Goal: Transaction & Acquisition: Book appointment/travel/reservation

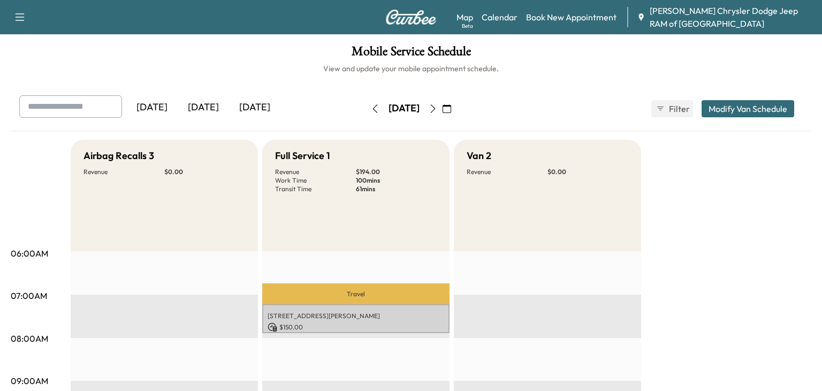
click at [437, 110] on icon "button" at bounding box center [433, 108] width 9 height 9
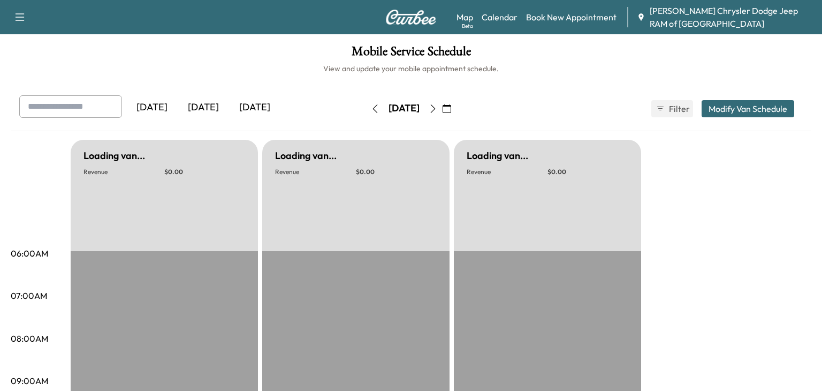
click at [437, 110] on icon "button" at bounding box center [433, 108] width 9 height 9
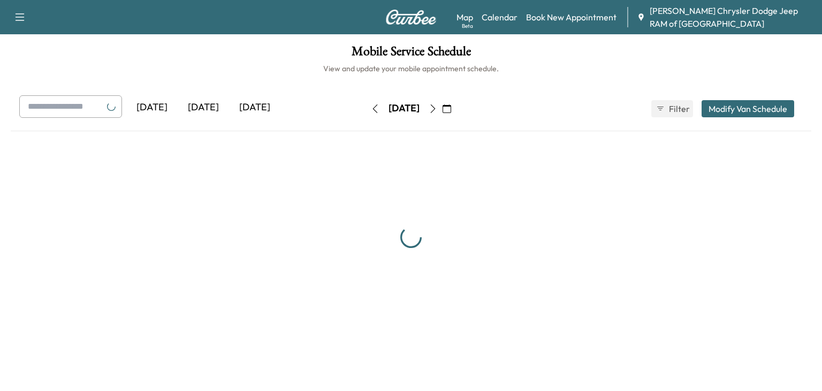
click at [437, 110] on icon "button" at bounding box center [433, 108] width 9 height 9
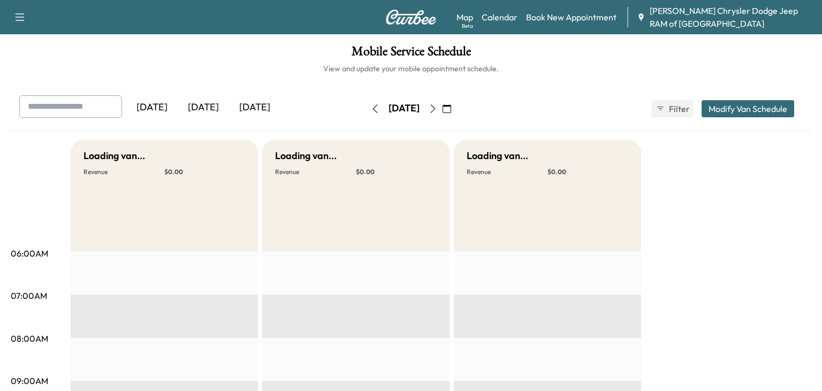
click at [437, 110] on icon "button" at bounding box center [433, 108] width 9 height 9
click at [550, 13] on link "Book New Appointment" at bounding box center [571, 17] width 90 height 13
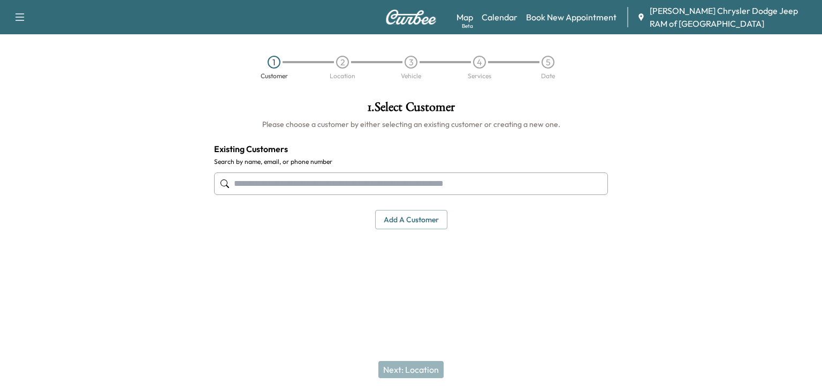
click at [265, 184] on input "text" at bounding box center [411, 183] width 394 height 22
type input "*"
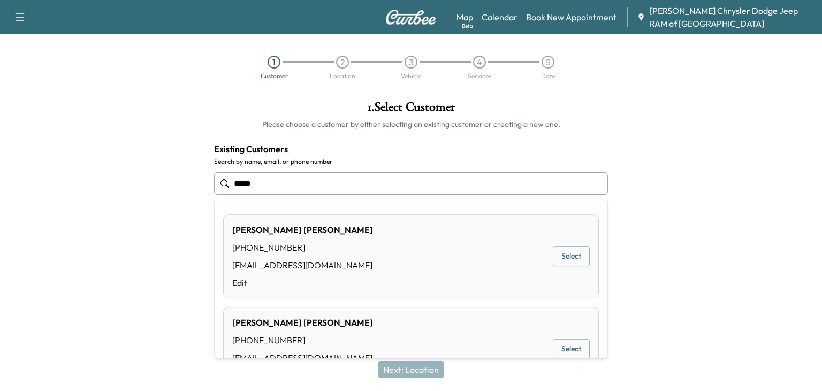
type input "******"
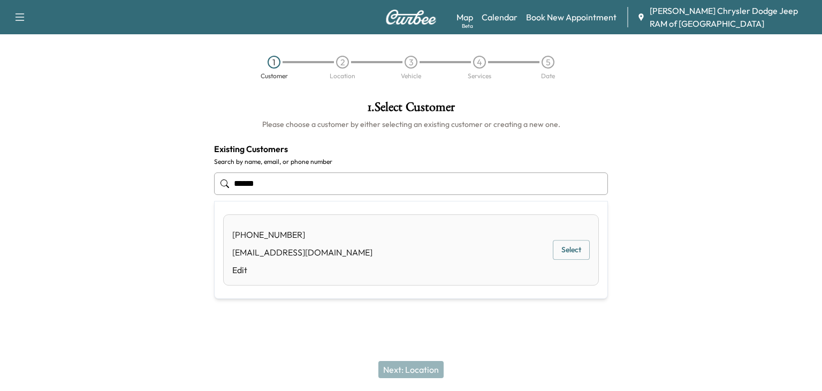
click at [341, 255] on div "(909) 203-0598 mmurga@myrgroup.com Edit Select" at bounding box center [411, 249] width 376 height 71
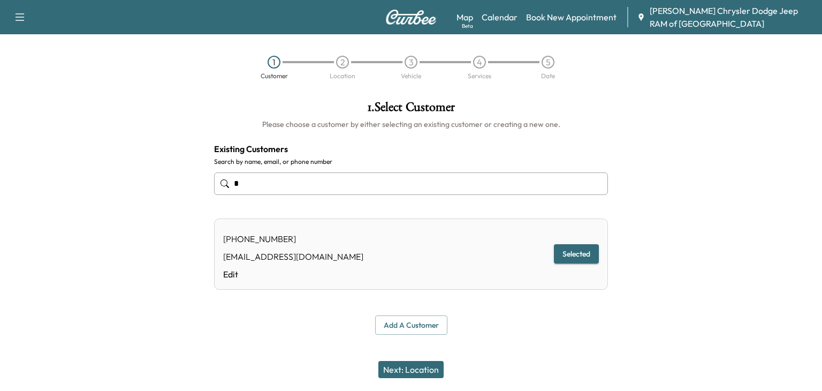
click at [576, 262] on button "Selected" at bounding box center [576, 254] width 45 height 20
click at [424, 371] on button "Next: Location" at bounding box center [410, 369] width 65 height 17
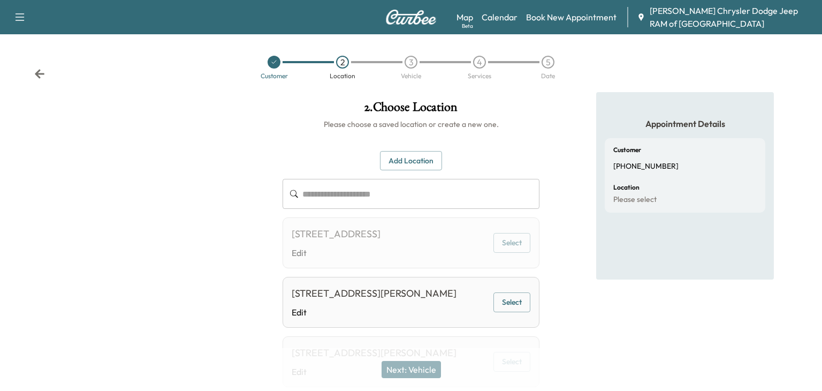
click at [391, 301] on div "[STREET_ADDRESS][PERSON_NAME]" at bounding box center [374, 293] width 165 height 15
click at [516, 312] on button "Select" at bounding box center [511, 302] width 37 height 20
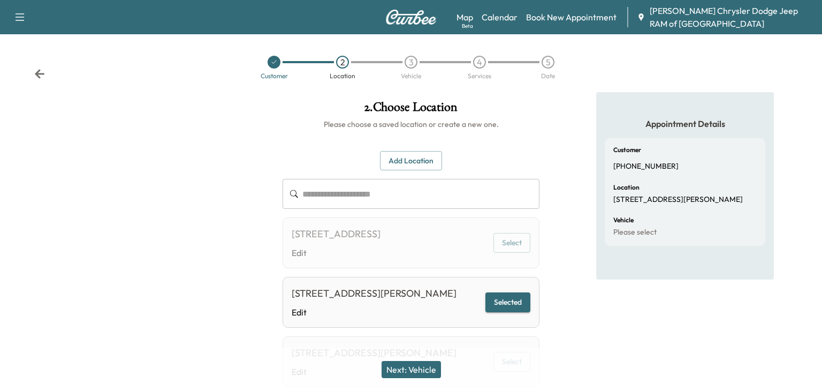
click at [389, 371] on button "Next: Vehicle" at bounding box center [410, 369] width 59 height 17
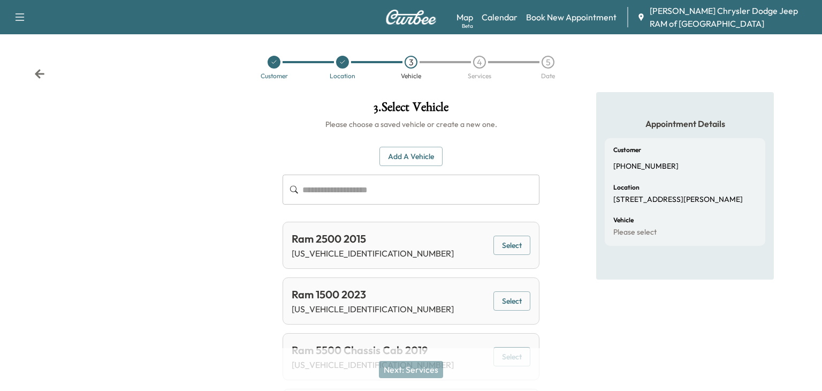
click at [333, 193] on input "text" at bounding box center [420, 189] width 237 height 30
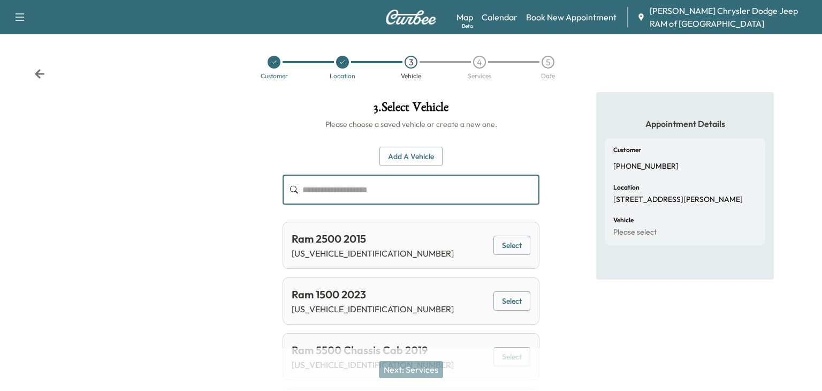
paste input "**********"
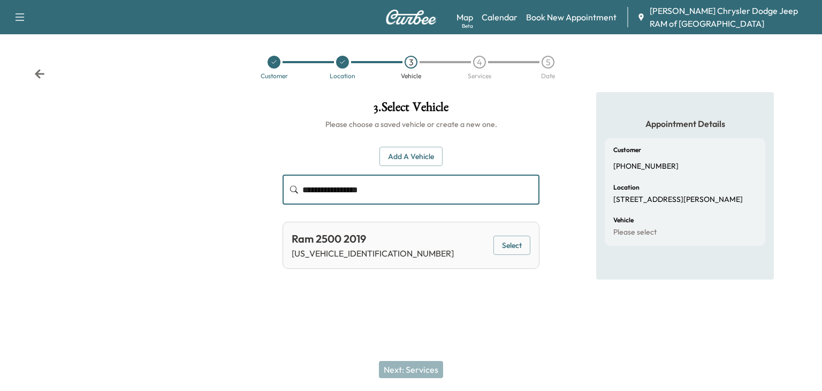
type input "**********"
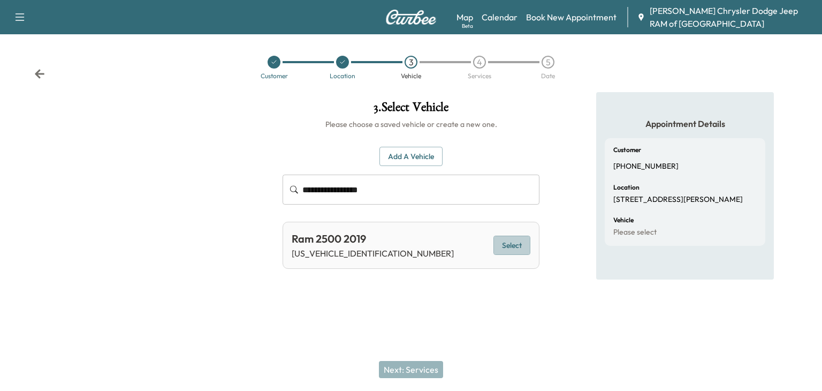
click at [508, 249] on button "Select" at bounding box center [511, 245] width 37 height 20
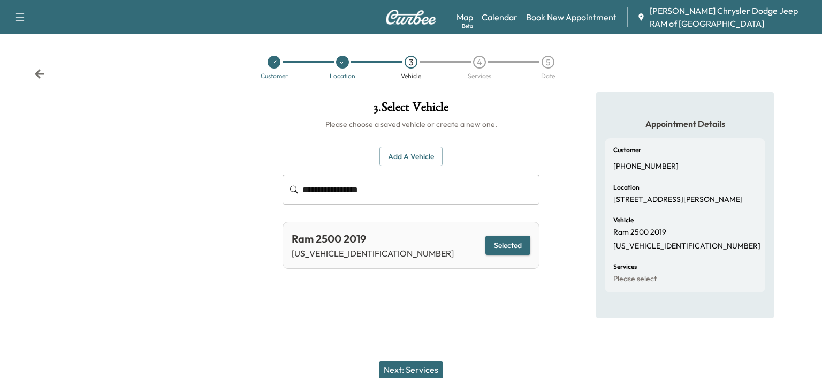
click at [414, 364] on button "Next: Services" at bounding box center [411, 369] width 64 height 17
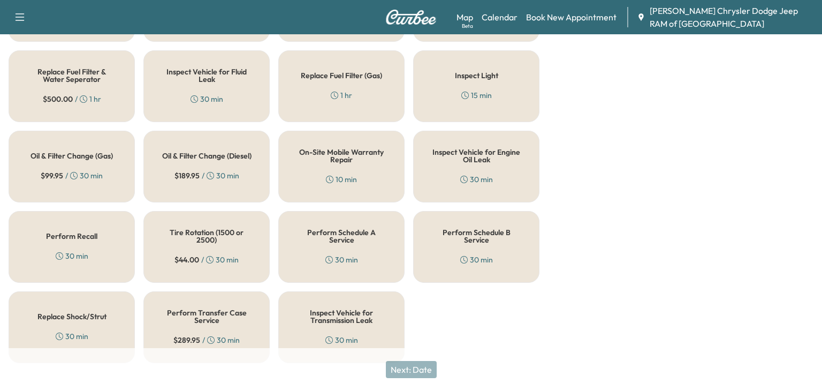
scroll to position [411, 0]
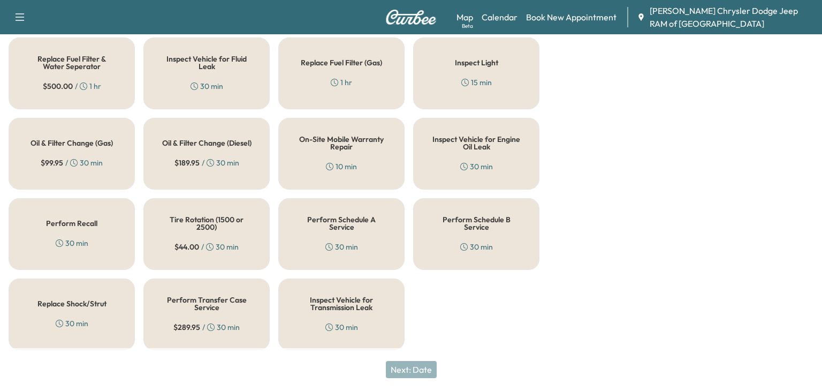
click at [95, 139] on h5 "Oil & Filter Change (Gas)" at bounding box center [71, 142] width 82 height 7
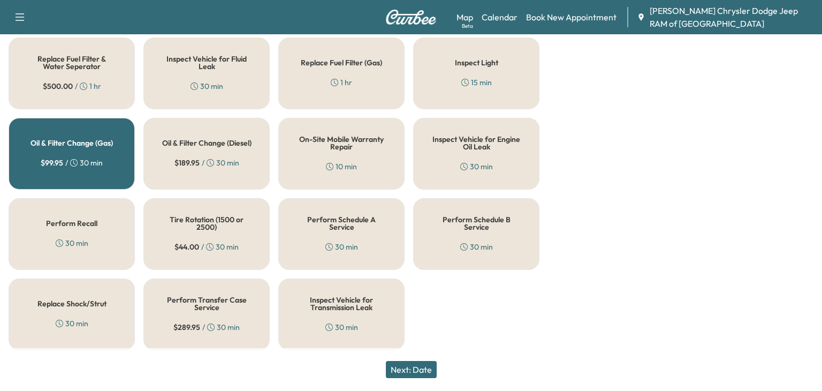
click at [196, 216] on h5 "Tire Rotation (1500 or 2500)" at bounding box center [206, 223] width 91 height 15
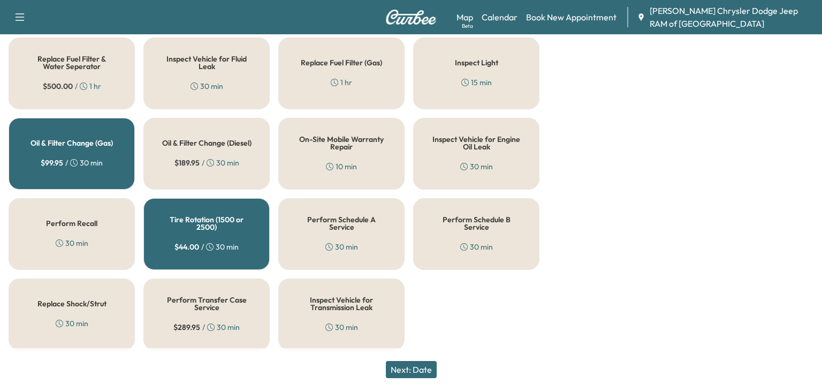
click at [396, 364] on button "Next: Date" at bounding box center [411, 369] width 51 height 17
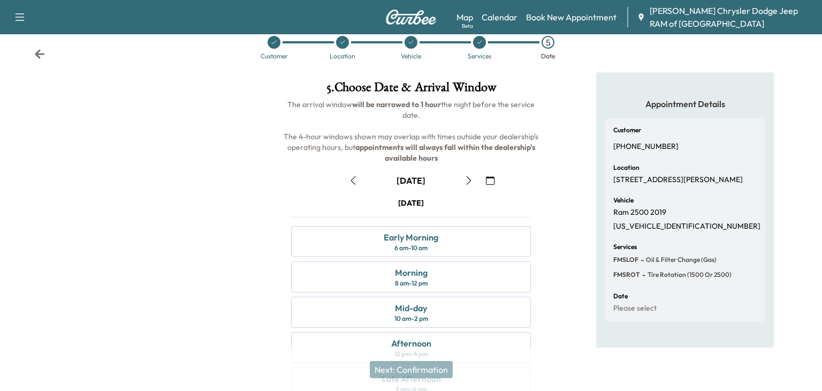
scroll to position [143, 0]
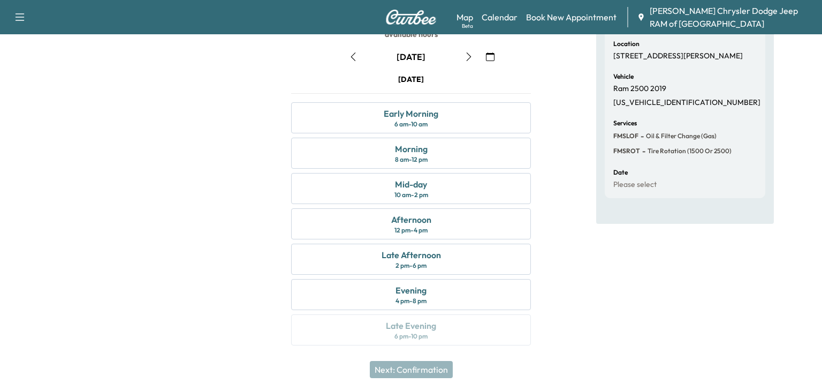
click at [349, 55] on icon "button" at bounding box center [353, 56] width 9 height 9
click at [440, 175] on div "Mid-day 10 am - 2 pm" at bounding box center [411, 188] width 240 height 31
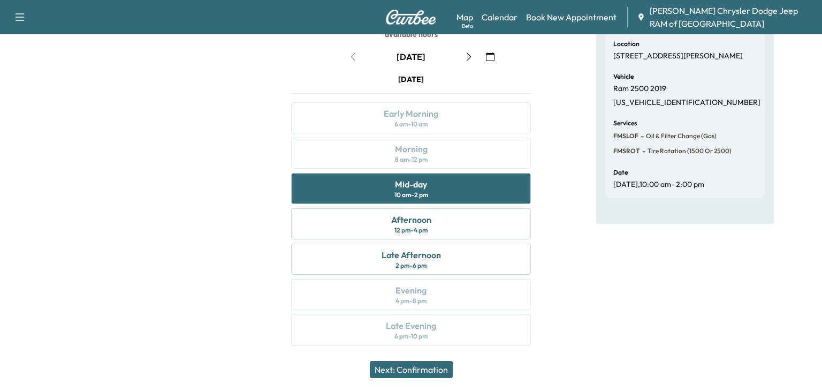
click at [392, 373] on button "Next: Confirmation" at bounding box center [411, 369] width 83 height 17
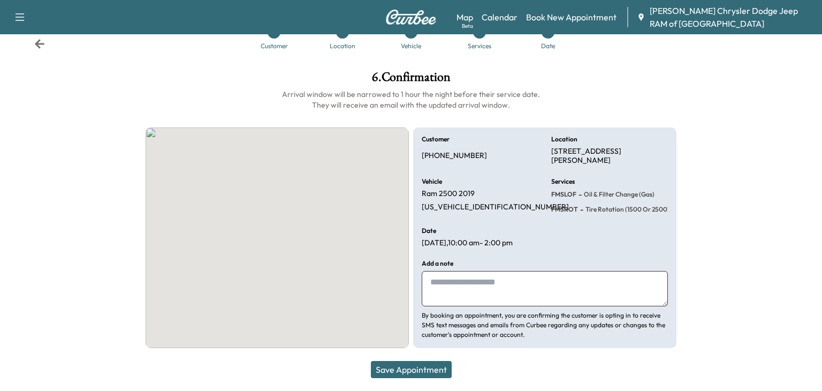
scroll to position [30, 0]
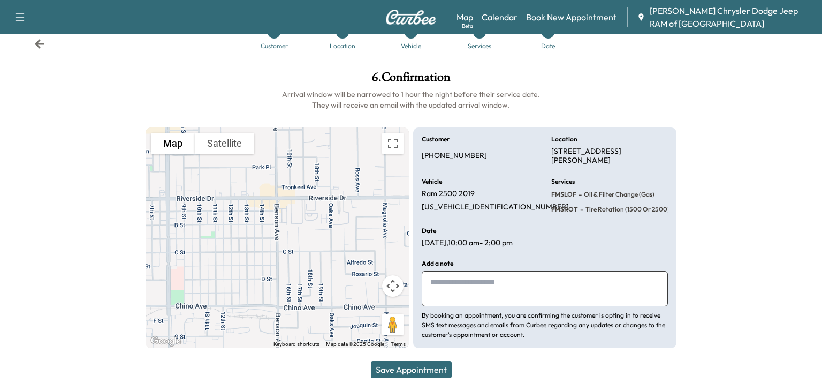
click at [398, 371] on button "Save Appointment" at bounding box center [411, 369] width 81 height 17
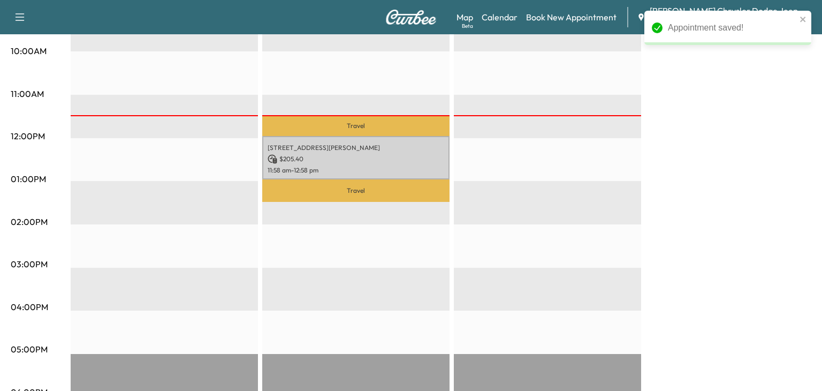
scroll to position [373, 0]
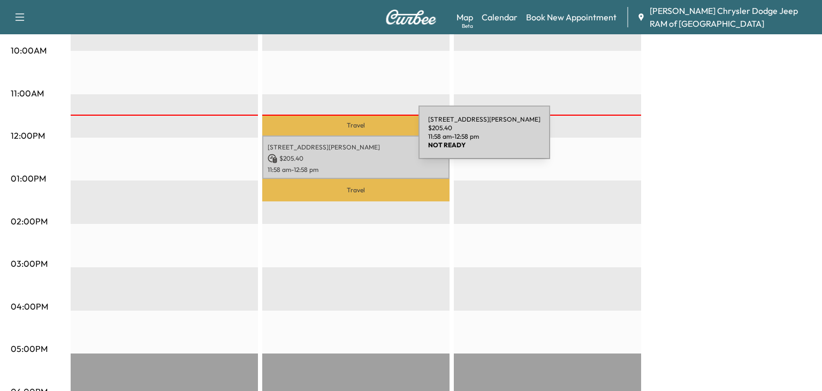
click at [338, 143] on p "[STREET_ADDRESS][PERSON_NAME]" at bounding box center [355, 147] width 177 height 9
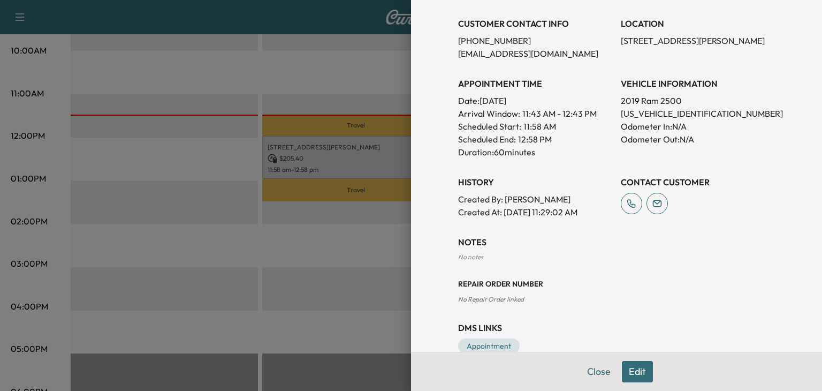
scroll to position [251, 0]
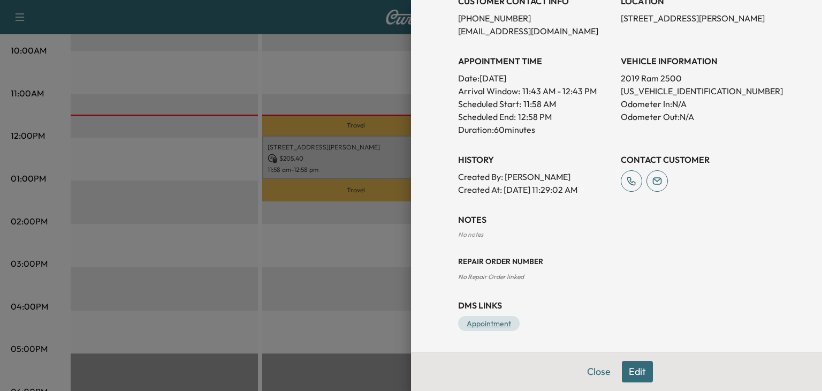
click at [470, 325] on link "Appointment" at bounding box center [489, 323] width 62 height 15
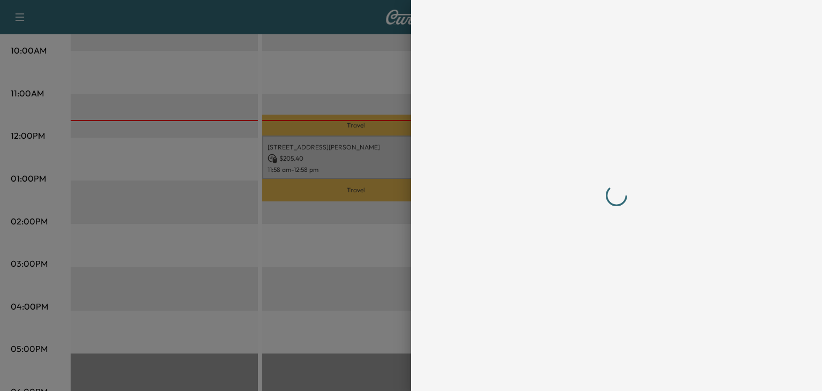
scroll to position [0, 0]
click at [371, 175] on div at bounding box center [411, 195] width 822 height 391
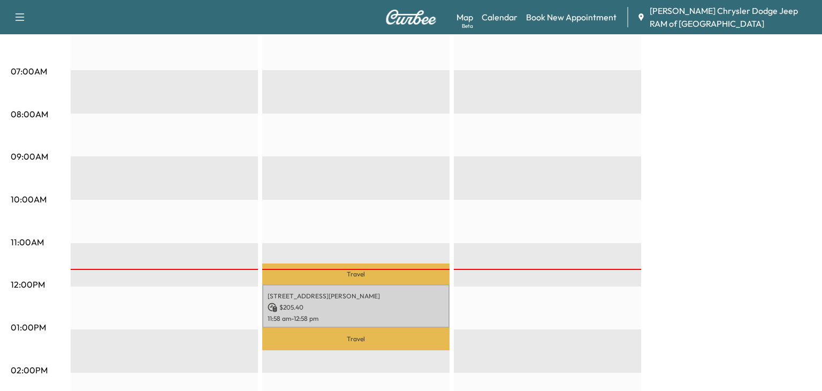
scroll to position [227, 0]
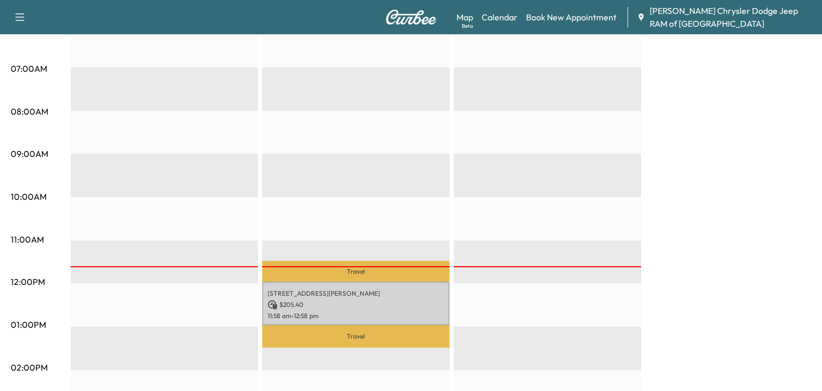
click at [381, 346] on p "Travel" at bounding box center [355, 336] width 187 height 22
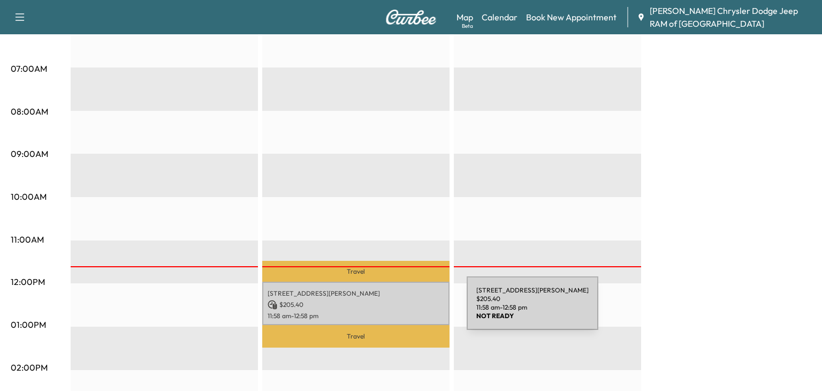
click at [386, 313] on p "11:58 am - 12:58 pm" at bounding box center [355, 315] width 177 height 9
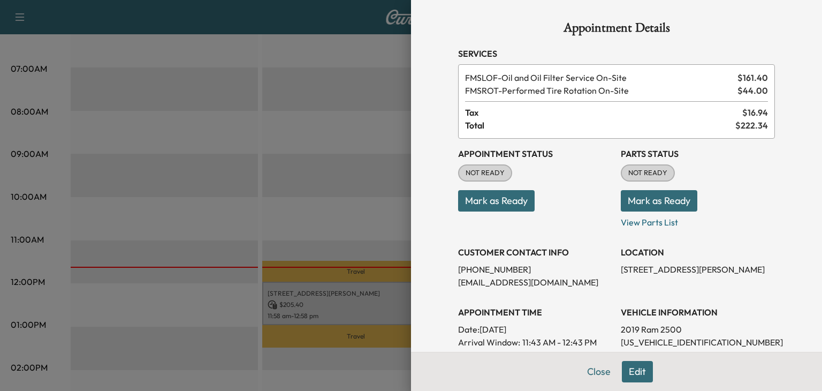
click at [503, 202] on button "Mark as Ready" at bounding box center [496, 200] width 77 height 21
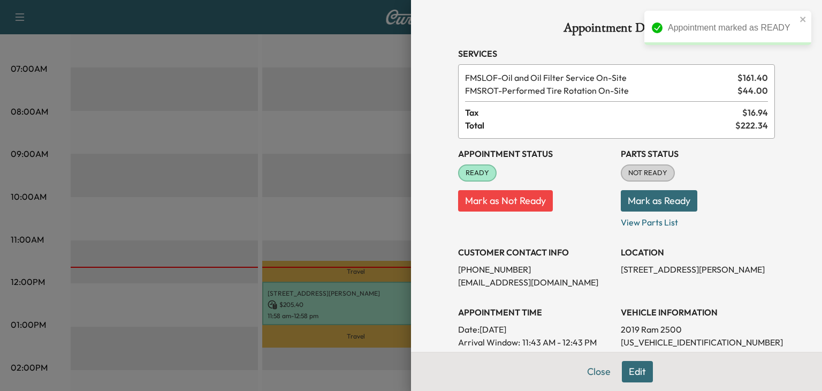
click at [660, 203] on button "Mark as Ready" at bounding box center [659, 200] width 77 height 21
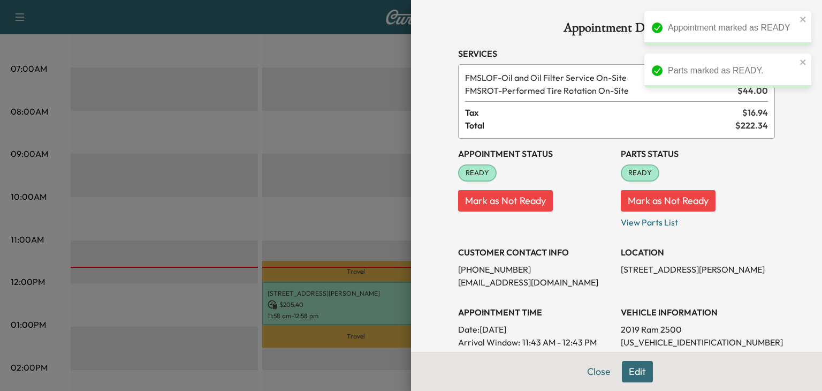
click at [204, 139] on div at bounding box center [411, 195] width 822 height 391
